Goal: Find specific page/section: Find specific page/section

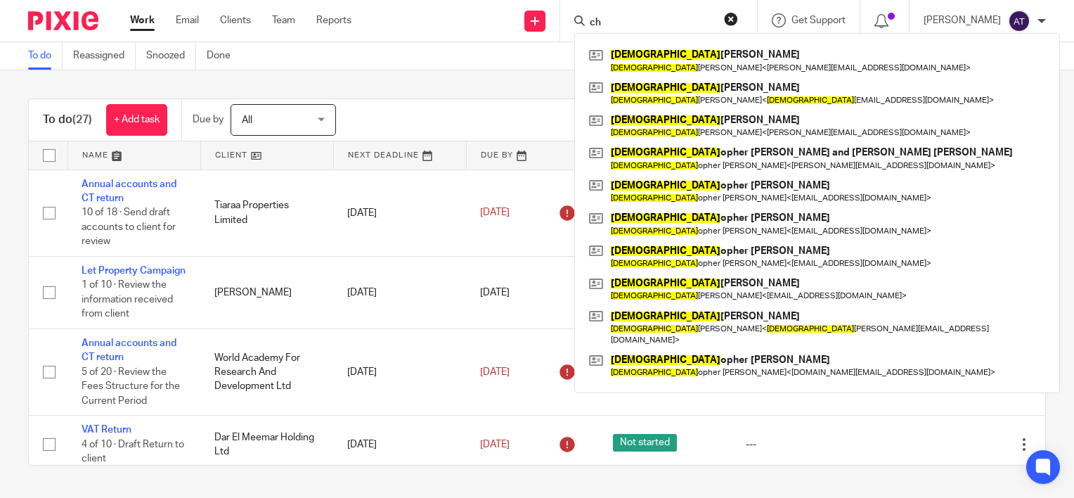
type input "c"
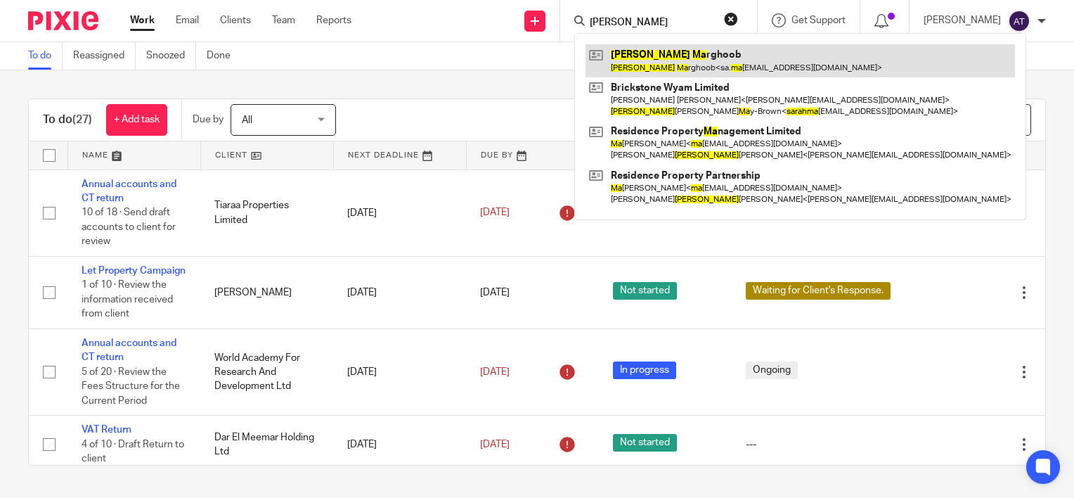
type input "sarah ma"
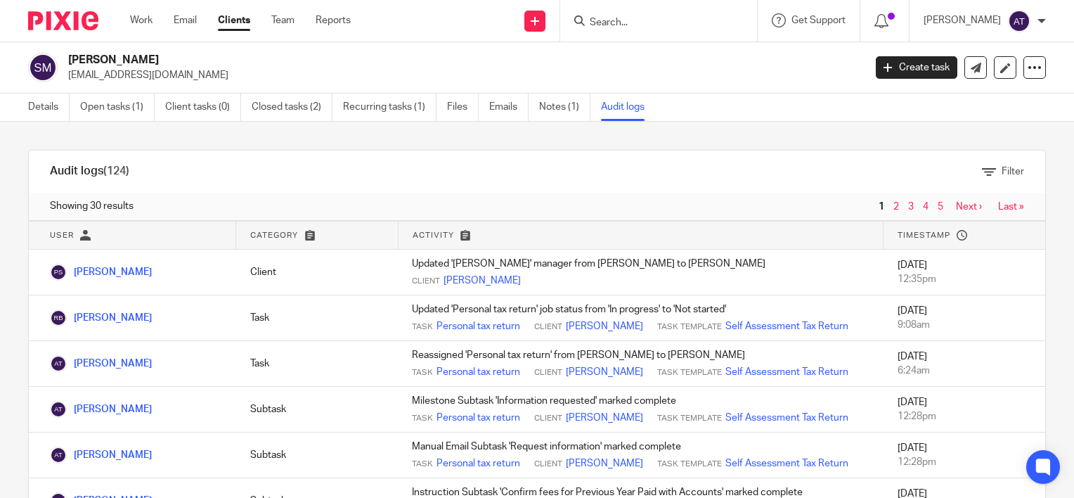
click at [645, 20] on input "Search" at bounding box center [651, 23] width 127 height 13
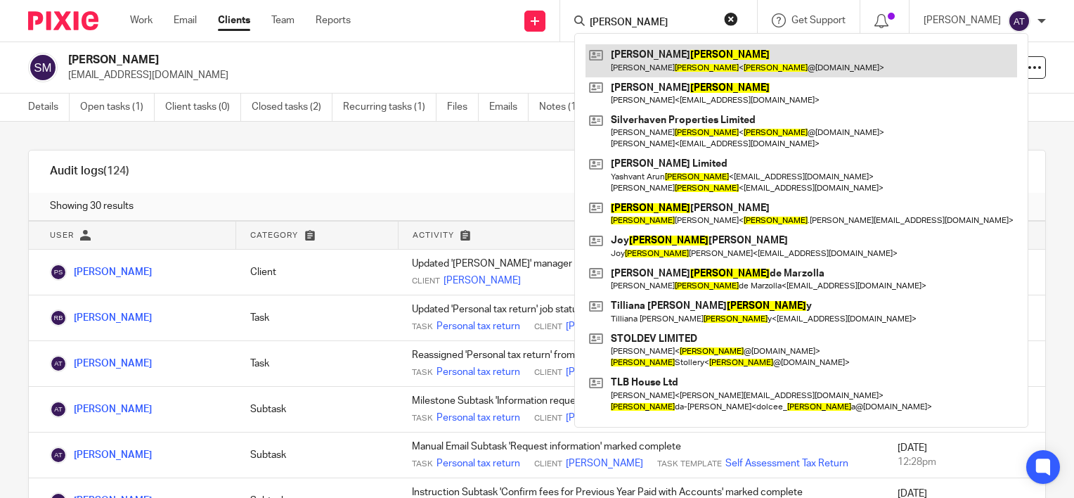
type input "j nandra"
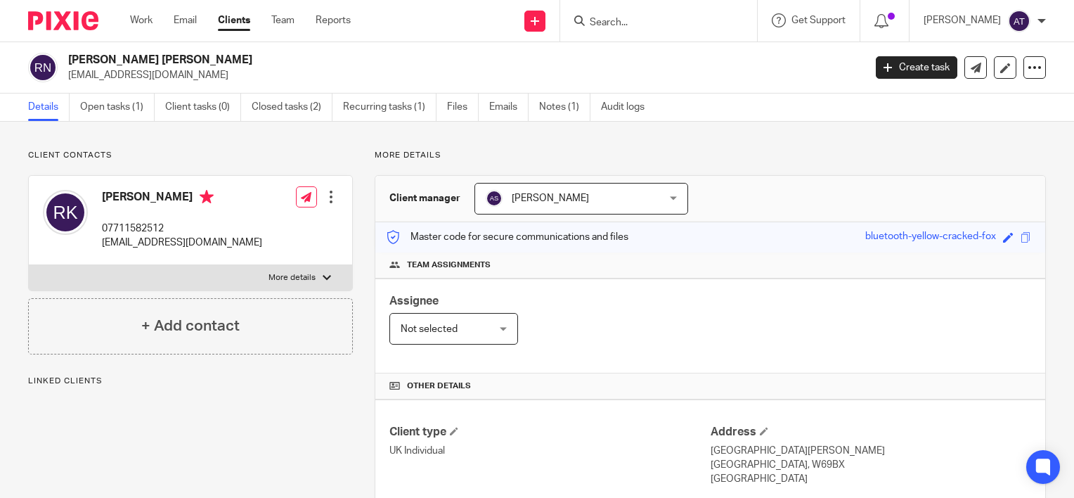
click at [109, 107] on link "Open tasks (1)" at bounding box center [117, 107] width 75 height 27
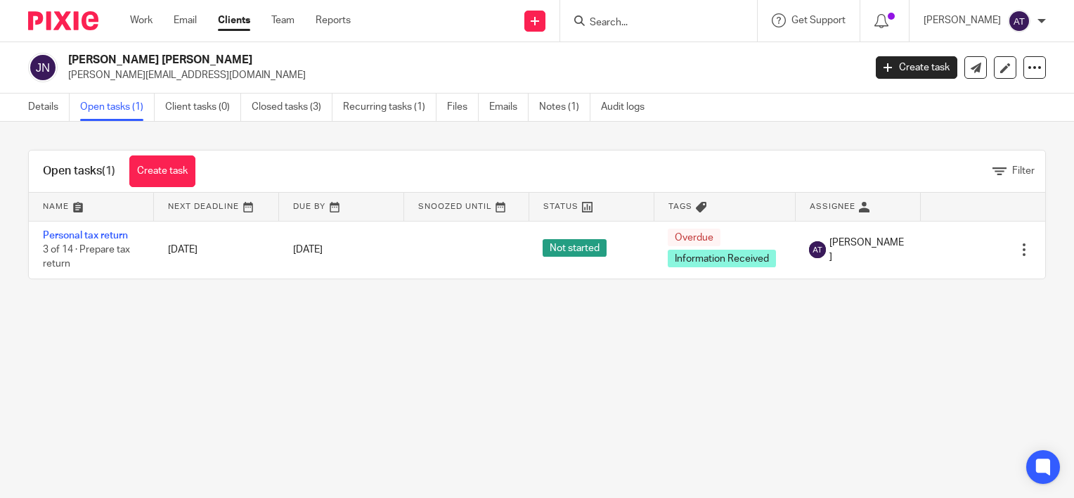
drag, startPoint x: 51, startPoint y: 105, endPoint x: 70, endPoint y: 99, distance: 19.8
click at [51, 105] on link "Details" at bounding box center [48, 107] width 41 height 27
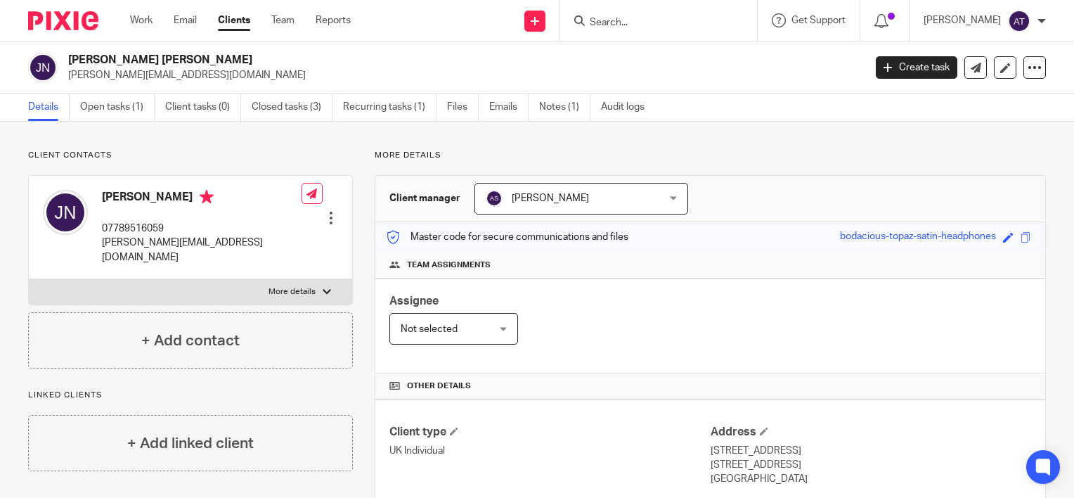
drag, startPoint x: 74, startPoint y: 59, endPoint x: 221, endPoint y: 65, distance: 147.7
click at [221, 65] on h2 "Jaspreet Kaur Nandra" at bounding box center [382, 60] width 629 height 15
copy h2 "aspreet Kaur Nandra"
